Goal: Transaction & Acquisition: Obtain resource

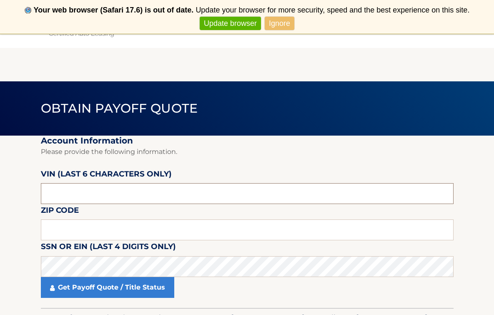
scroll to position [3, 0]
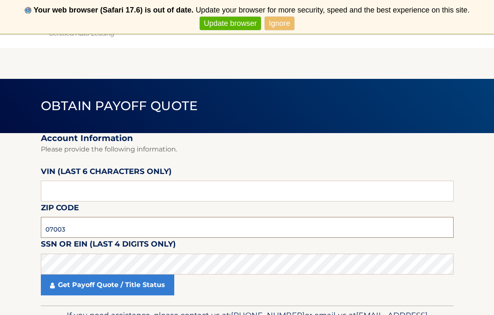
type input "07003"
click at [34, 262] on section "Account Information Please provide the following information. VIN (last 6 chara…" at bounding box center [247, 219] width 494 height 172
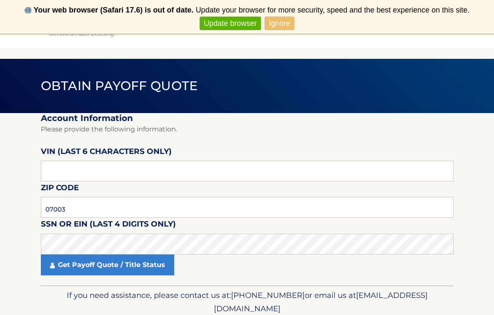
scroll to position [25, 0]
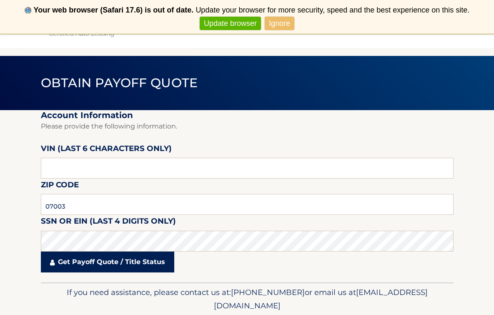
click at [91, 264] on link "Get Payoff Quote / Title Status" at bounding box center [107, 262] width 133 height 21
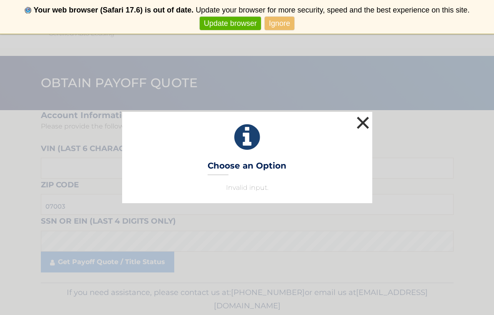
click at [360, 123] on button "×" at bounding box center [363, 122] width 17 height 17
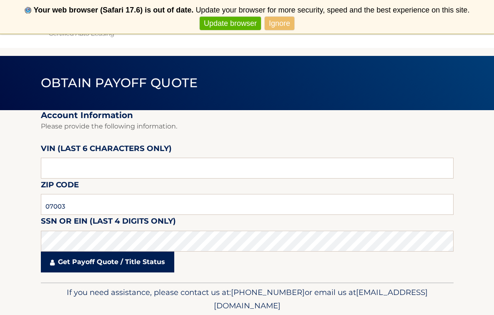
click at [101, 264] on link "Get Payoff Quote / Title Status" at bounding box center [107, 262] width 133 height 21
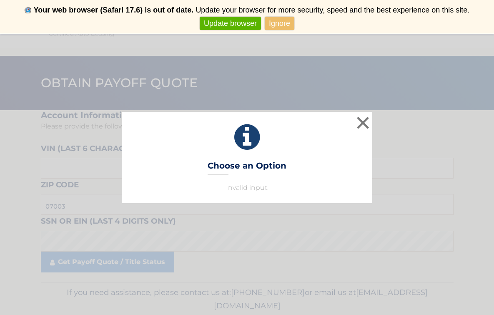
click at [365, 120] on button "×" at bounding box center [363, 122] width 17 height 17
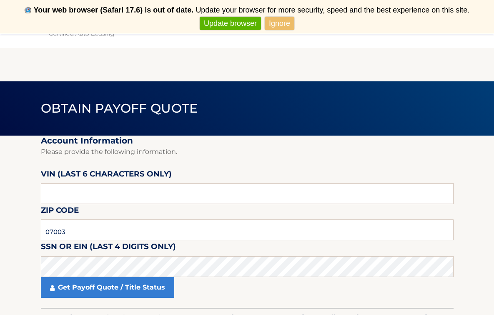
scroll to position [0, 0]
click at [119, 195] on input "text" at bounding box center [247, 193] width 413 height 21
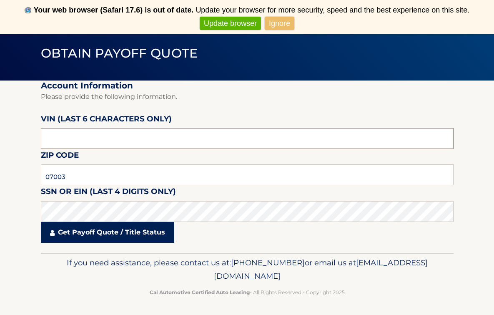
scroll to position [55, 0]
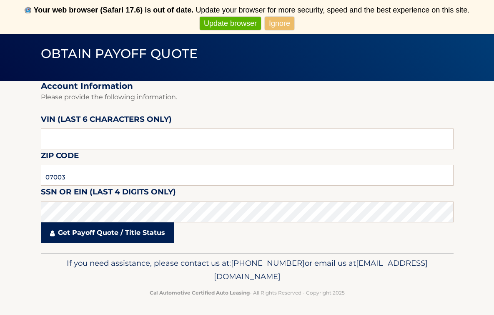
click at [107, 234] on link "Get Payoff Quote / Title Status" at bounding box center [107, 232] width 133 height 21
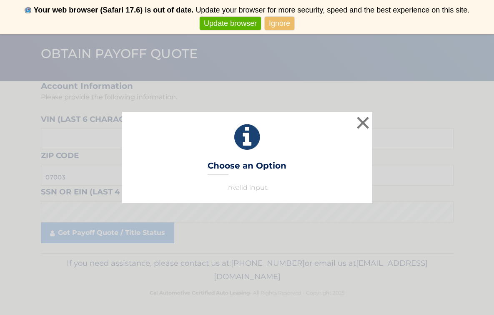
click at [302, 155] on div "× Choose an Option Invalid input. This is what you see on secong view" at bounding box center [247, 157] width 250 height 91
click at [363, 120] on button "×" at bounding box center [363, 122] width 17 height 17
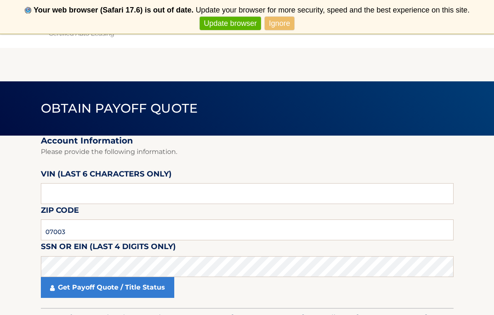
scroll to position [3, 0]
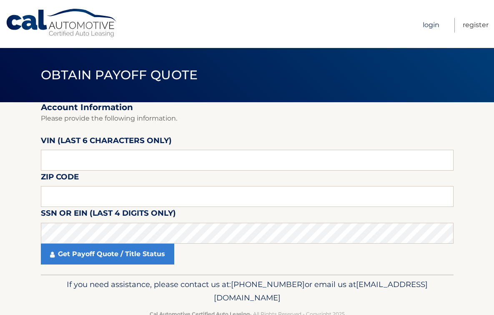
scroll to position [5, 0]
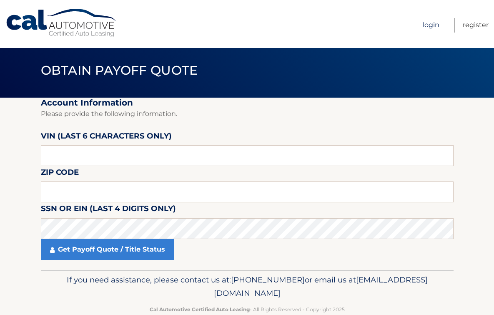
click at [429, 25] on link "Login" at bounding box center [431, 25] width 17 height 15
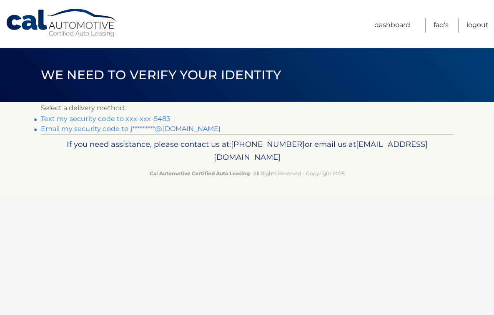
click at [153, 119] on link "Text my security code to xxx-xxx-5483" at bounding box center [106, 119] width 130 height 8
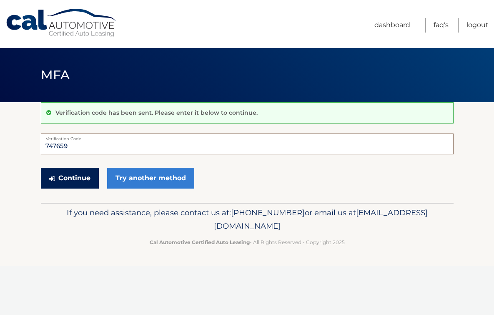
type input "747659"
click at [81, 178] on button "Continue" at bounding box center [70, 178] width 58 height 21
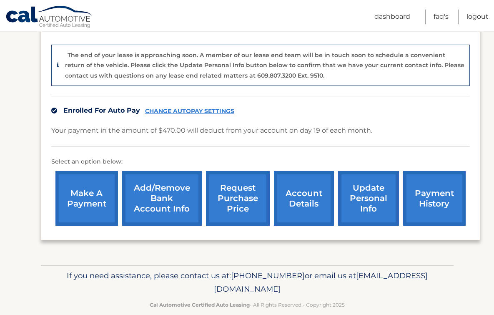
scroll to position [208, 0]
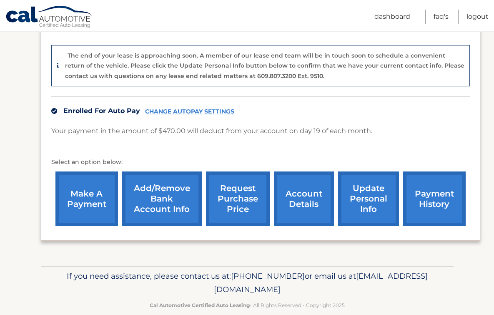
click at [234, 187] on link "request purchase price" at bounding box center [238, 198] width 64 height 55
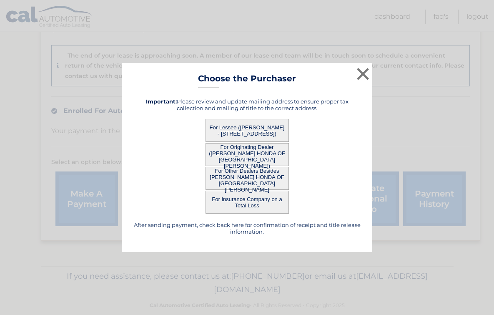
scroll to position [154, 0]
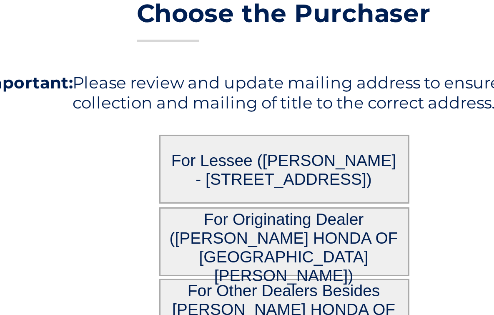
click at [206, 119] on button "For Lessee ([PERSON_NAME] - [STREET_ADDRESS])" at bounding box center [247, 130] width 83 height 23
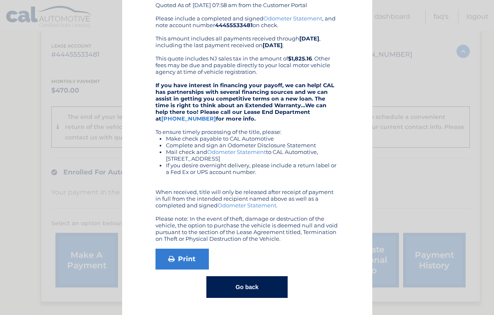
scroll to position [89, 0]
click at [243, 282] on button "Go back" at bounding box center [246, 288] width 81 height 22
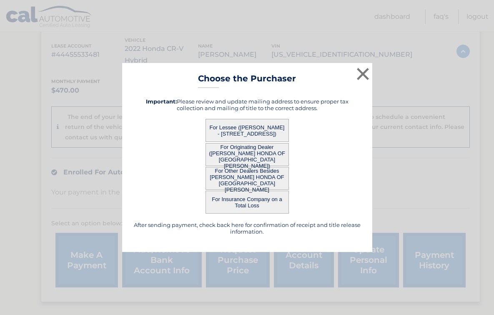
scroll to position [208, 0]
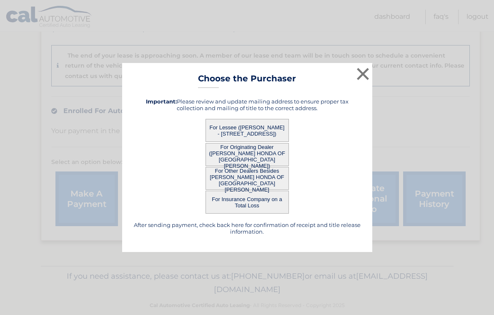
click at [364, 76] on button "×" at bounding box center [363, 73] width 17 height 17
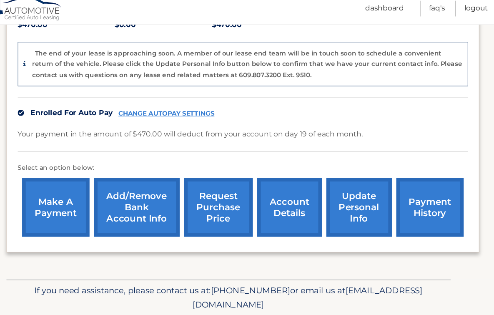
scroll to position [205, 0]
click at [403, 181] on link "payment history" at bounding box center [434, 201] width 63 height 55
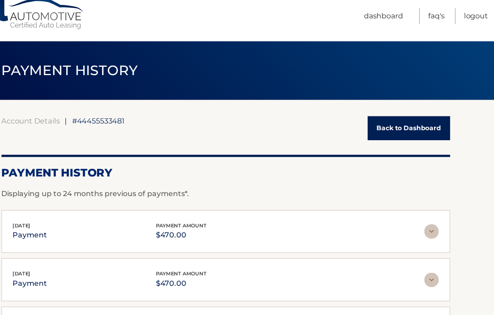
click at [378, 123] on link "Back to Dashboard" at bounding box center [416, 128] width 76 height 22
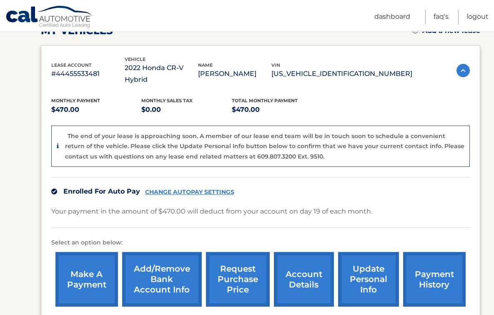
scroll to position [129, 0]
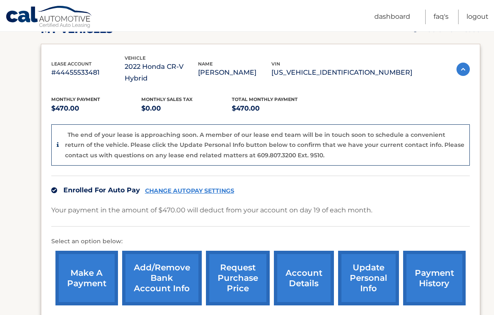
click at [299, 263] on link "account details" at bounding box center [304, 278] width 60 height 55
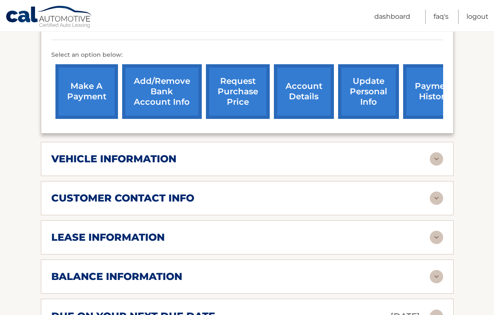
scroll to position [278, 0]
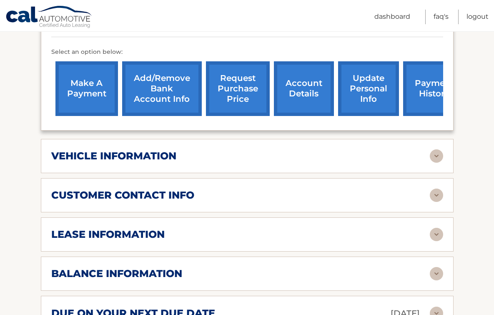
click at [437, 233] on img at bounding box center [436, 234] width 13 height 13
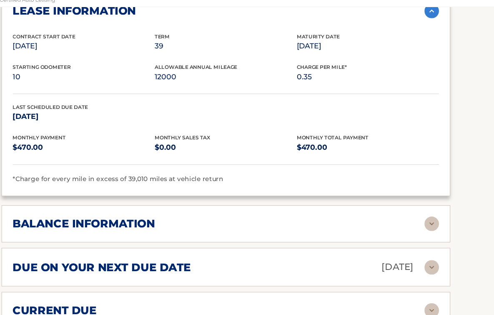
scroll to position [493, 0]
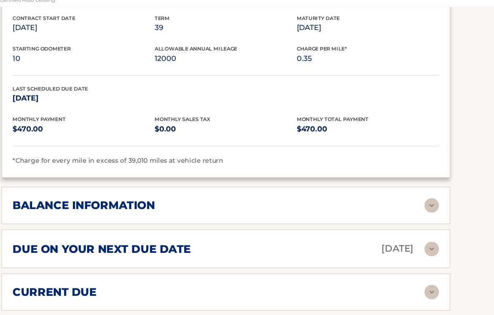
click at [430, 208] on img at bounding box center [436, 214] width 13 height 13
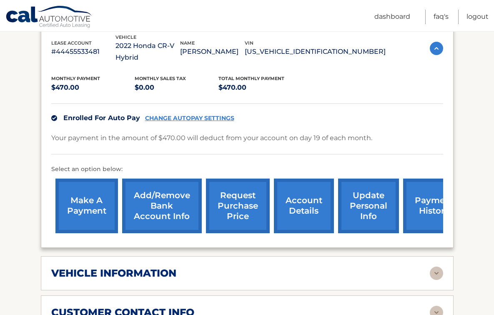
scroll to position [160, 0]
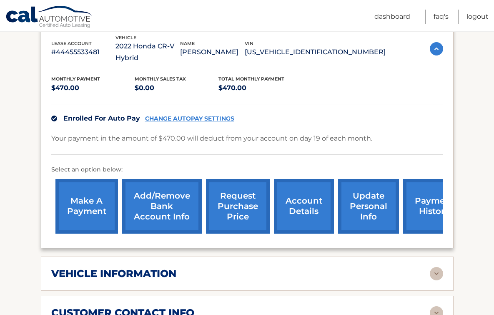
click at [231, 203] on link "request purchase price" at bounding box center [238, 206] width 64 height 55
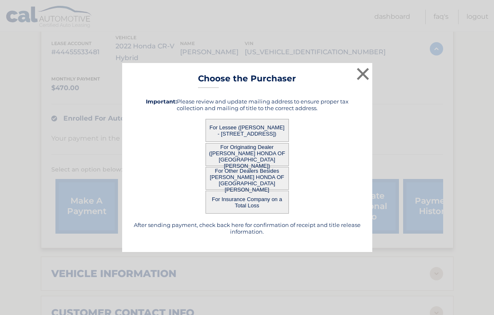
click at [232, 131] on button "For Lessee ([PERSON_NAME] - [STREET_ADDRESS])" at bounding box center [247, 130] width 83 height 23
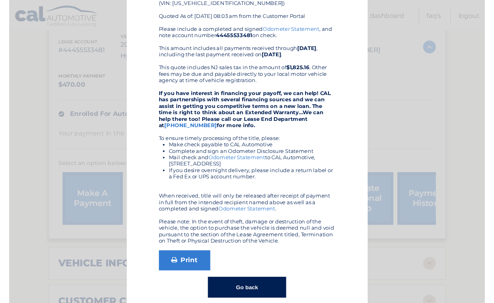
scroll to position [72, 0]
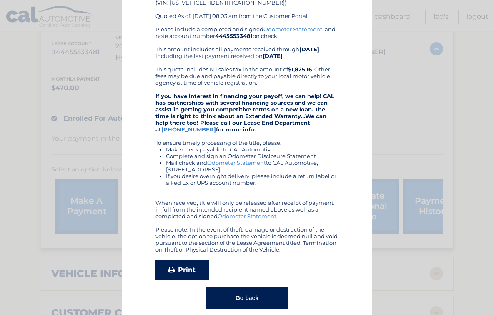
click at [183, 267] on link "Print" at bounding box center [182, 269] width 53 height 21
